Goal: Task Accomplishment & Management: Complete application form

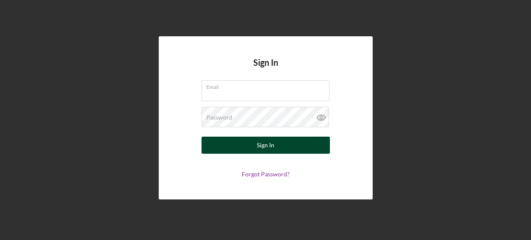
type input "[EMAIL_ADDRESS][DOMAIN_NAME]"
click at [279, 149] on button "Sign In" at bounding box center [265, 145] width 128 height 17
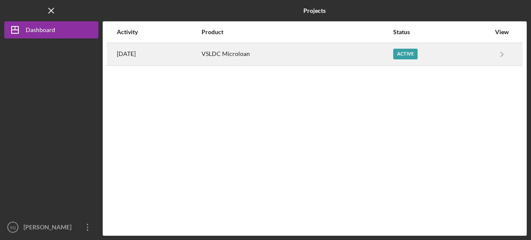
click at [249, 59] on div "VSLDC Microloan" at bounding box center [296, 54] width 190 height 21
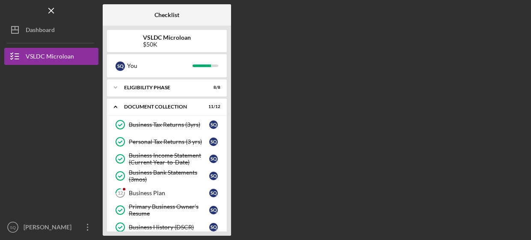
click at [241, 81] on div "Checklist VSLDC Microloan $50K S Q You Icon/Expander Eligibility Phase 8 / 8 Ic…" at bounding box center [315, 120] width 424 height 232
click at [159, 195] on div "Business Plan" at bounding box center [169, 193] width 80 height 7
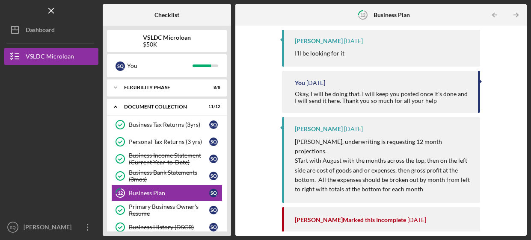
scroll to position [242, 0]
click at [278, 149] on div "Complete the Form Form Icon/Upload Upload Icon/Message Comment [PERSON_NAME] [D…" at bounding box center [380, 131] width 283 height 202
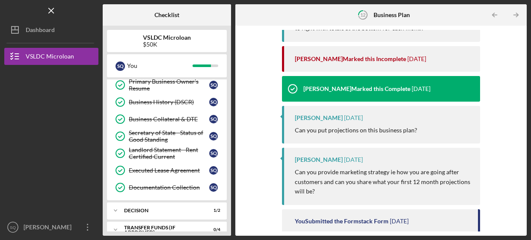
scroll to position [155, 0]
